Goal: Information Seeking & Learning: Learn about a topic

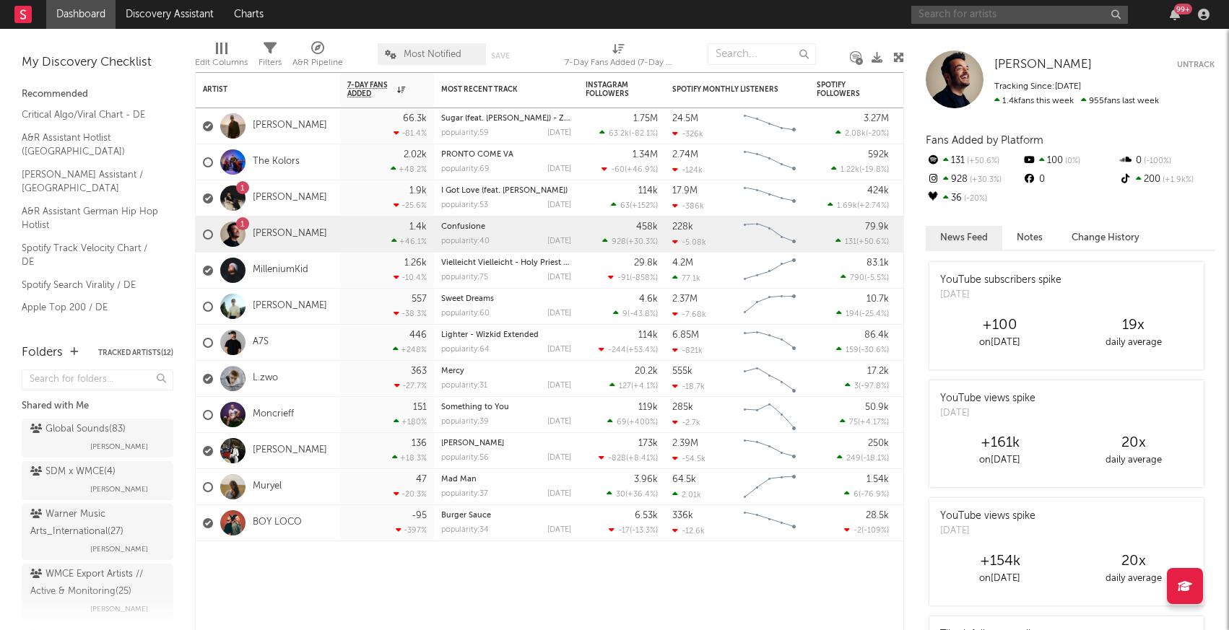
click at [971, 16] on input "text" at bounding box center [1019, 15] width 217 height 18
type input "[PERSON_NAME]"
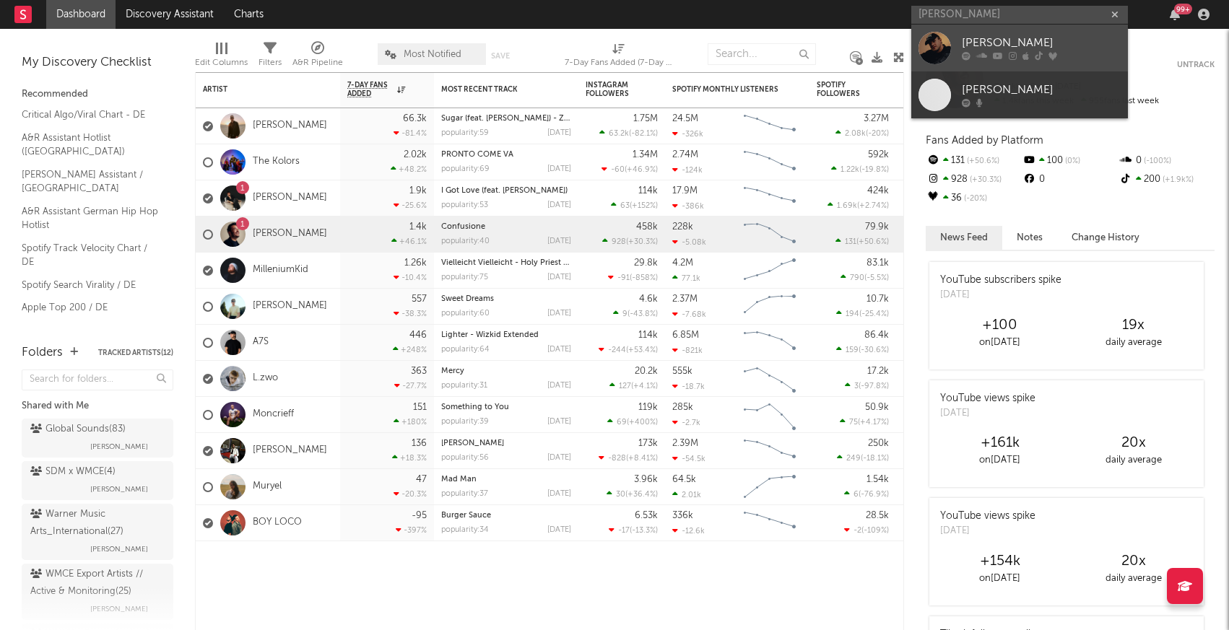
click at [940, 43] on div at bounding box center [934, 48] width 32 height 32
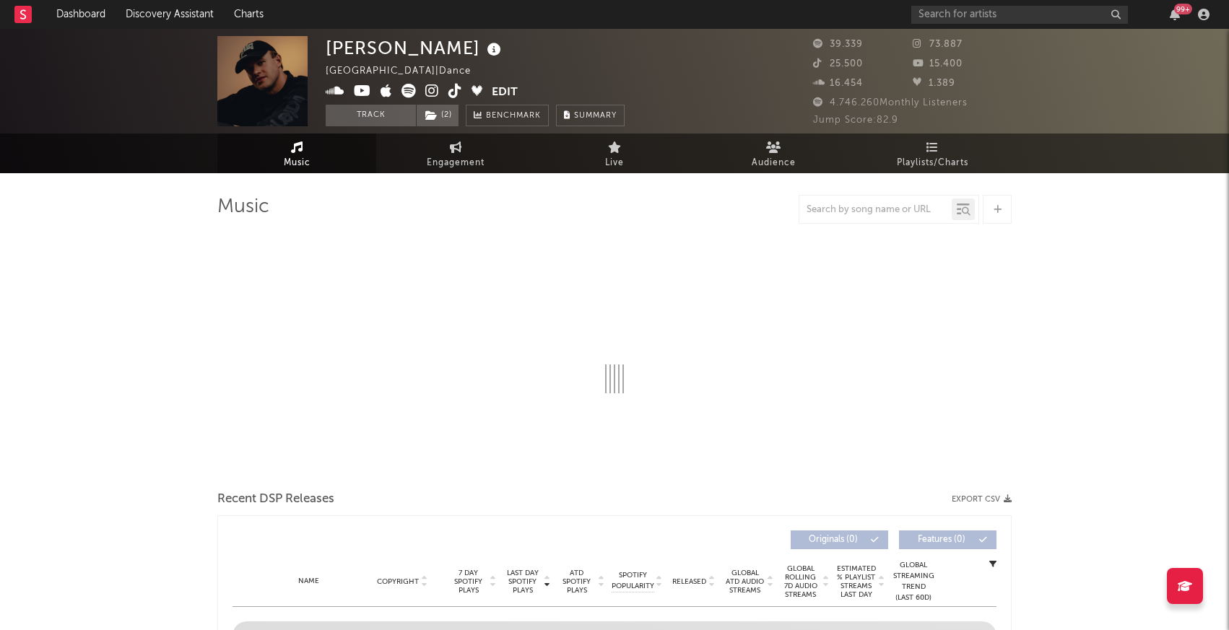
select select "6m"
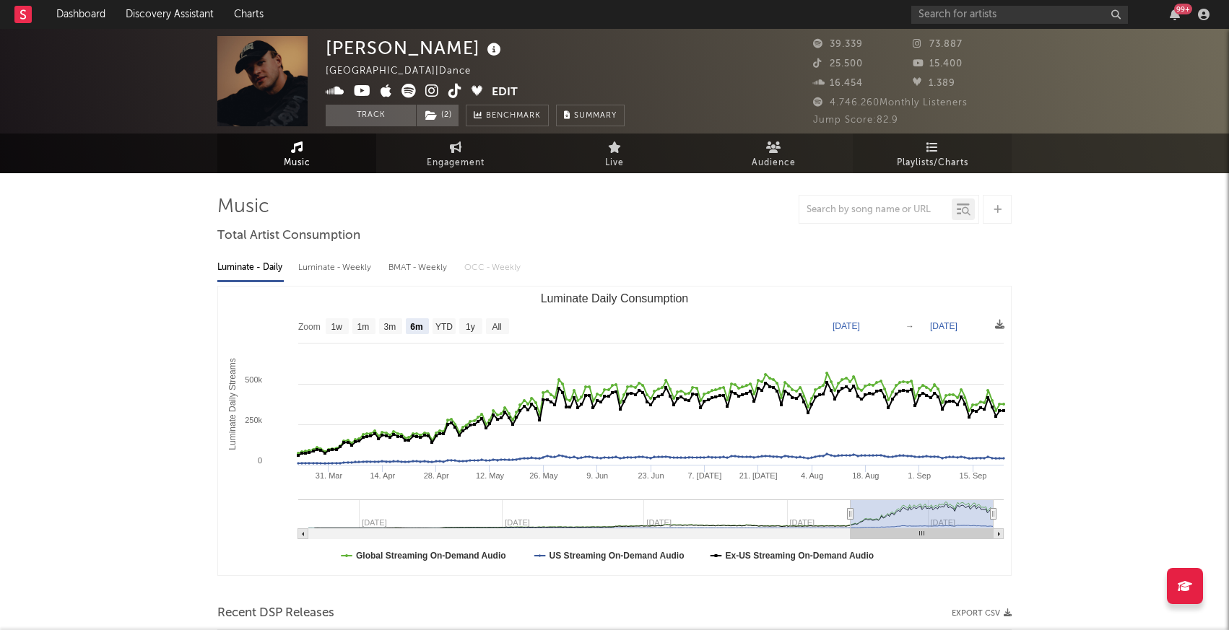
click at [930, 160] on span "Playlists/Charts" at bounding box center [932, 163] width 71 height 17
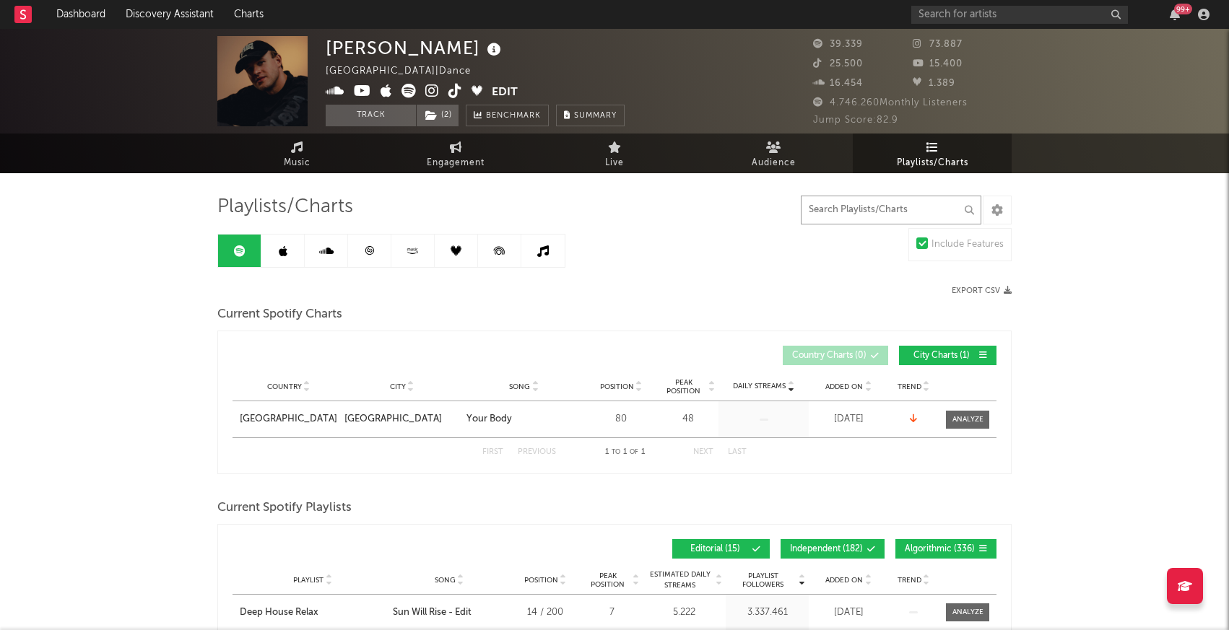
click at [860, 203] on input "text" at bounding box center [891, 210] width 181 height 29
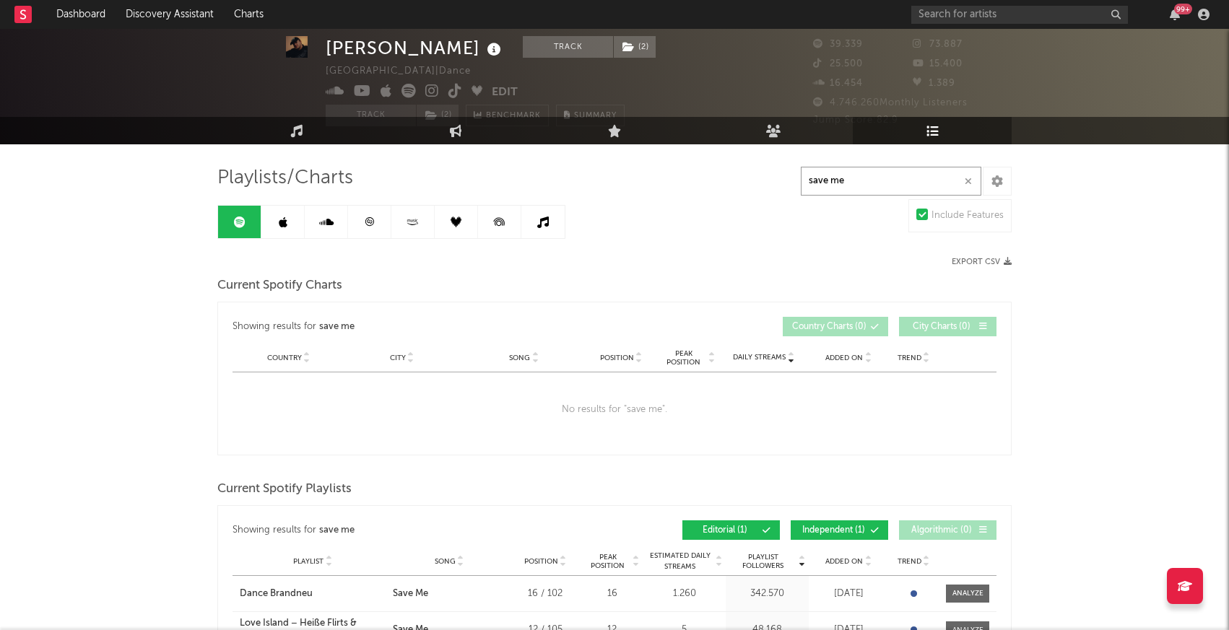
scroll to position [25, 0]
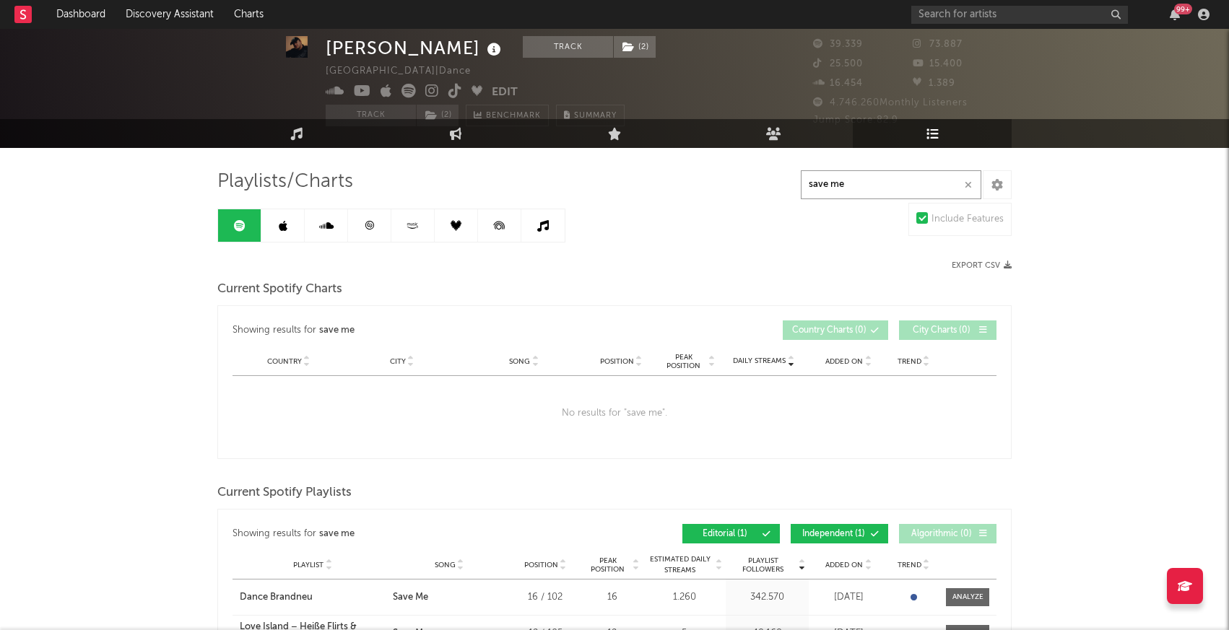
type input "save me"
click at [268, 225] on link at bounding box center [282, 225] width 43 height 32
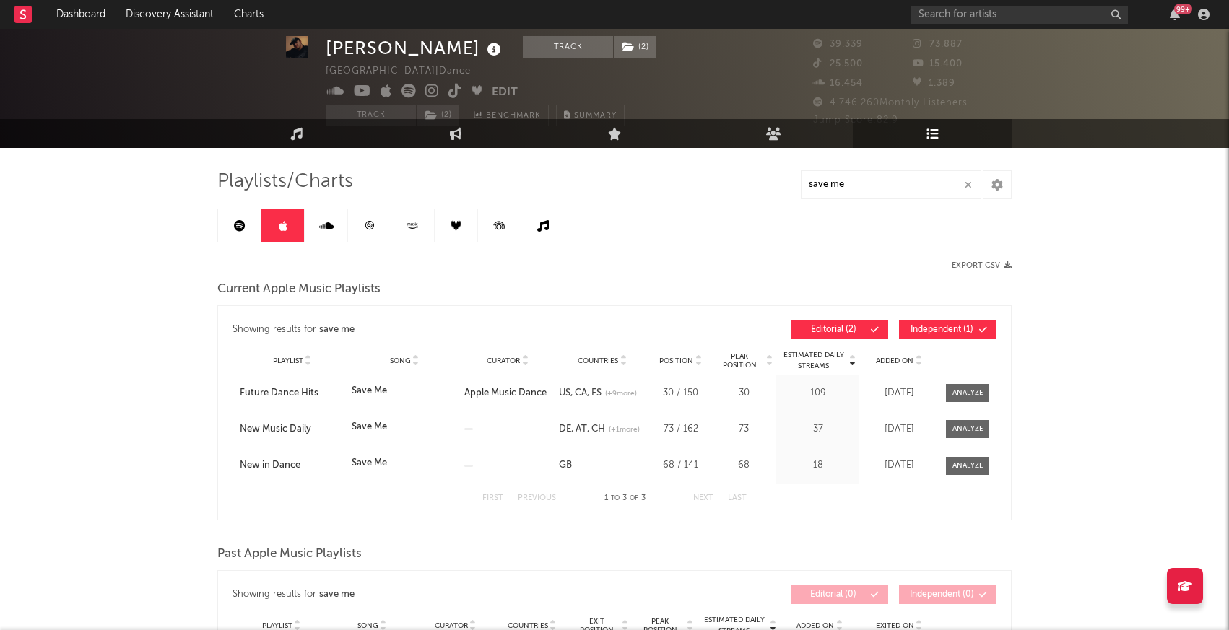
click at [340, 225] on link at bounding box center [326, 225] width 43 height 32
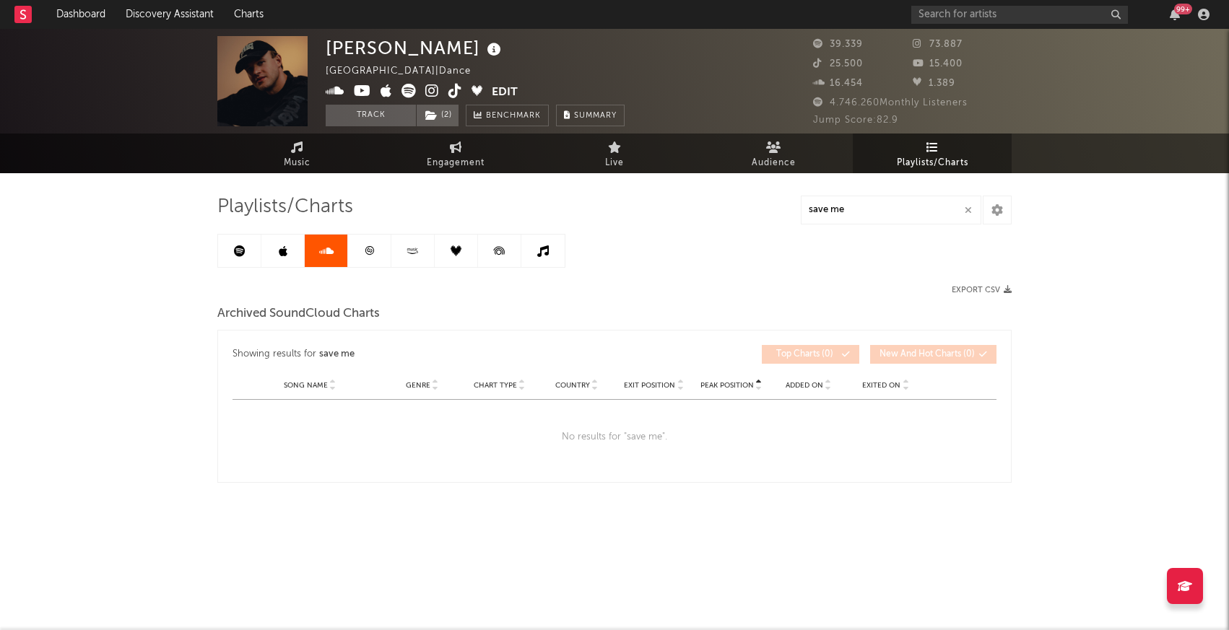
click at [235, 243] on link at bounding box center [239, 251] width 43 height 32
